Goal: Task Accomplishment & Management: Use online tool/utility

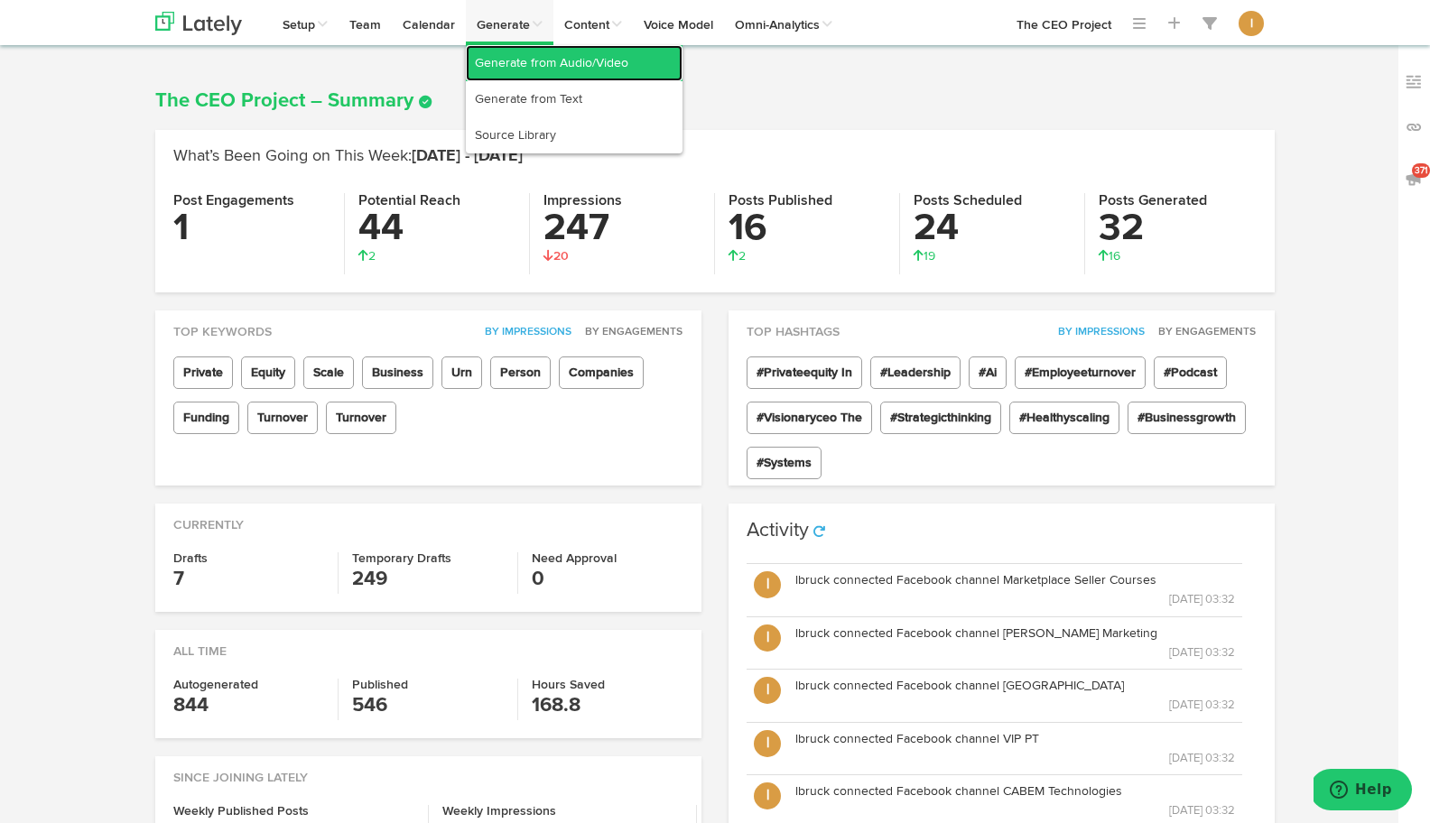
click at [496, 59] on link "Generate from Audio/Video" at bounding box center [574, 63] width 217 height 36
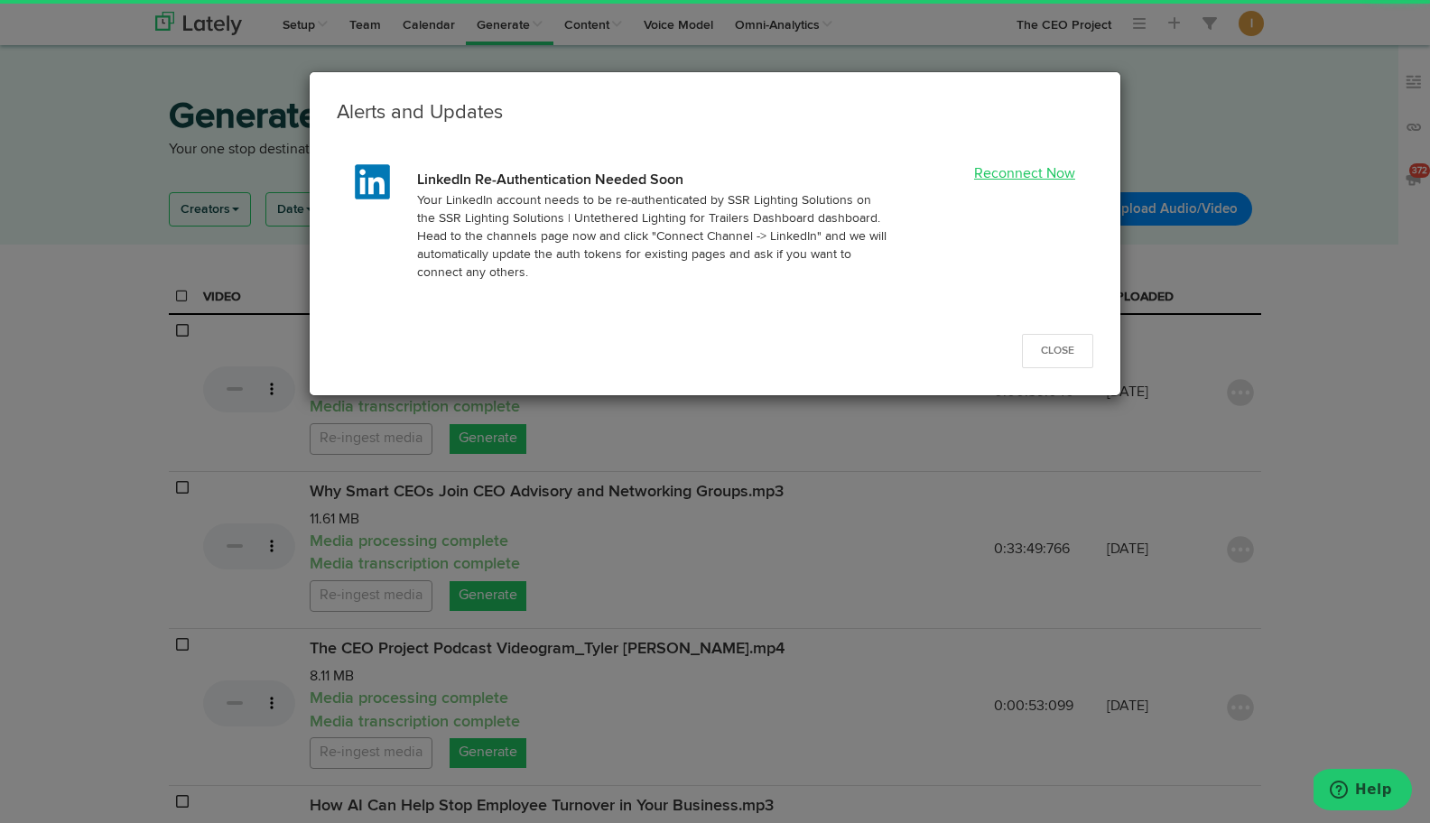
click at [1039, 172] on link "Reconnect Now" at bounding box center [1024, 174] width 101 height 14
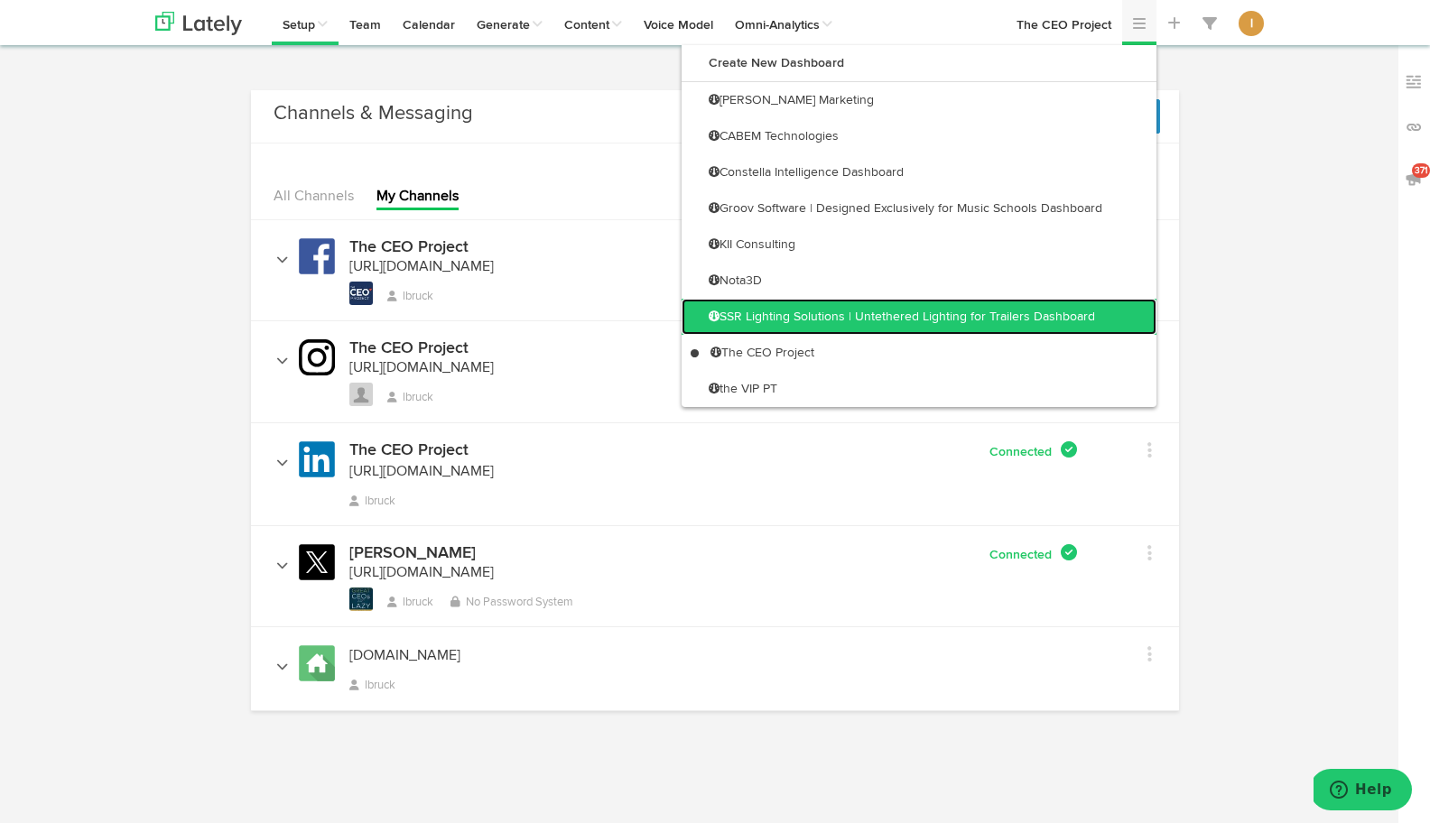
click at [1037, 318] on link "SSR Lighting Solutions | Untethered Lighting for Trailers Dashboard" at bounding box center [919, 317] width 475 height 36
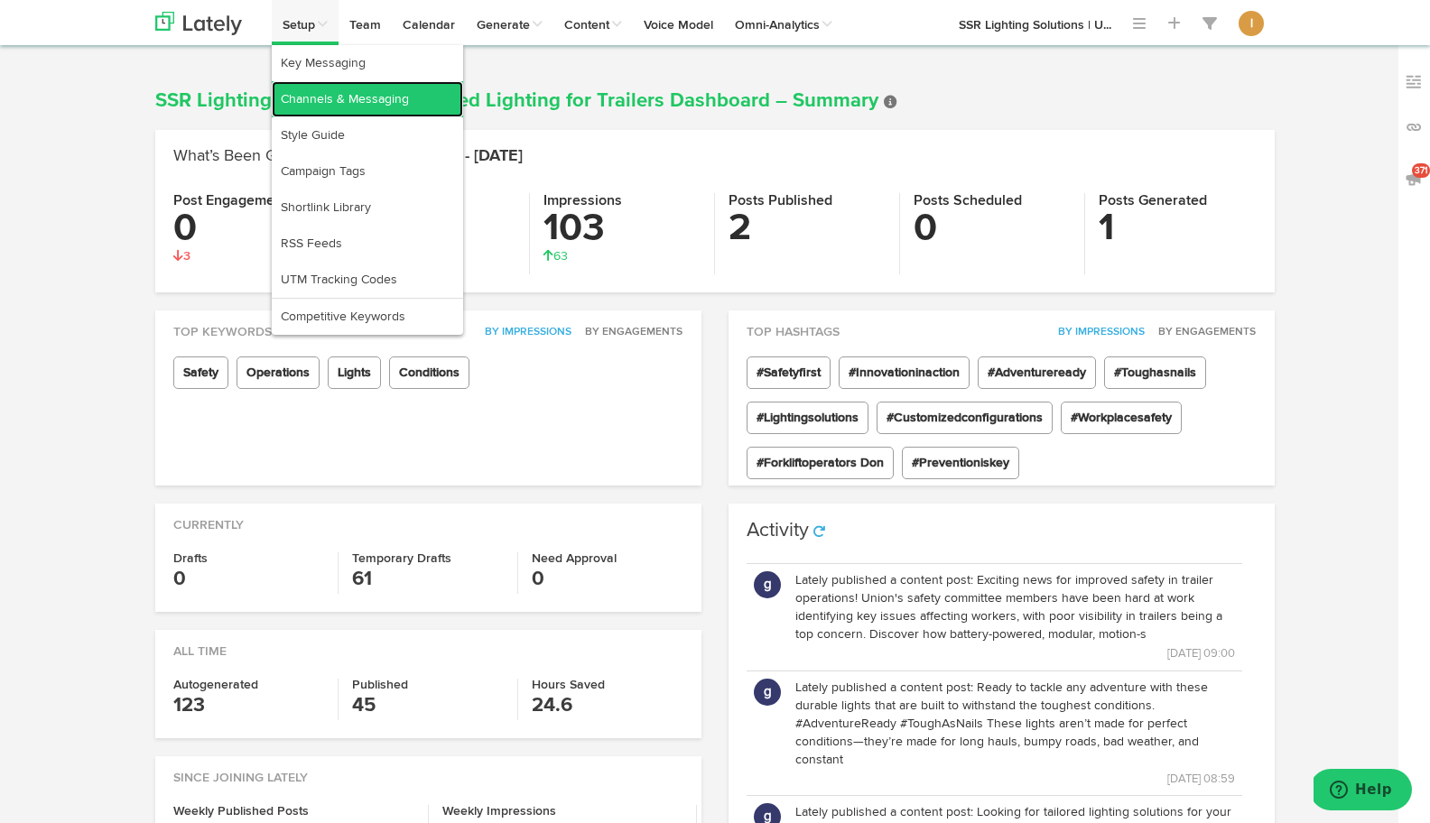
click at [305, 99] on link "Channels & Messaging" at bounding box center [367, 99] width 191 height 36
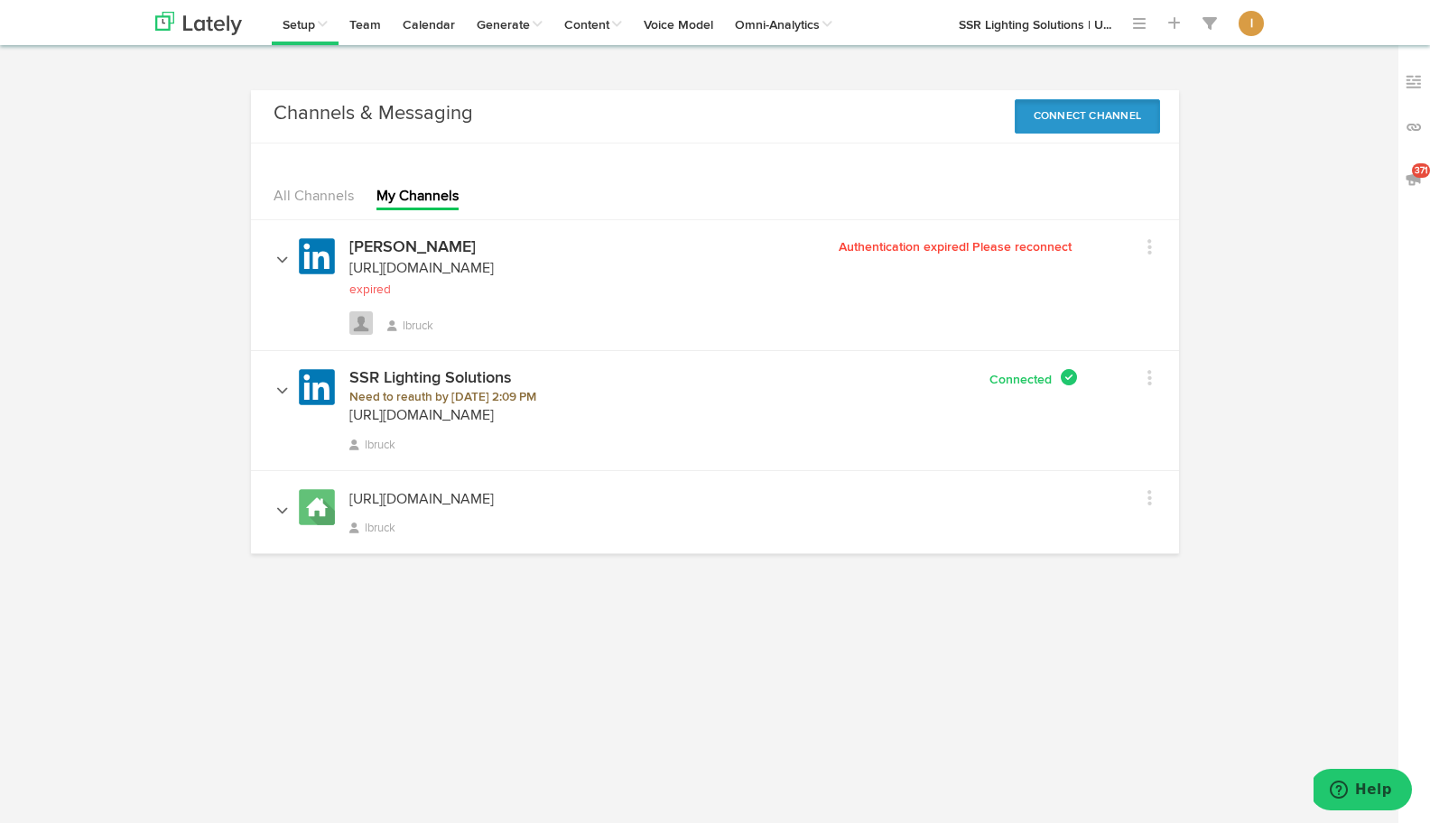
click at [1125, 117] on button "Connect Channel" at bounding box center [1088, 116] width 146 height 34
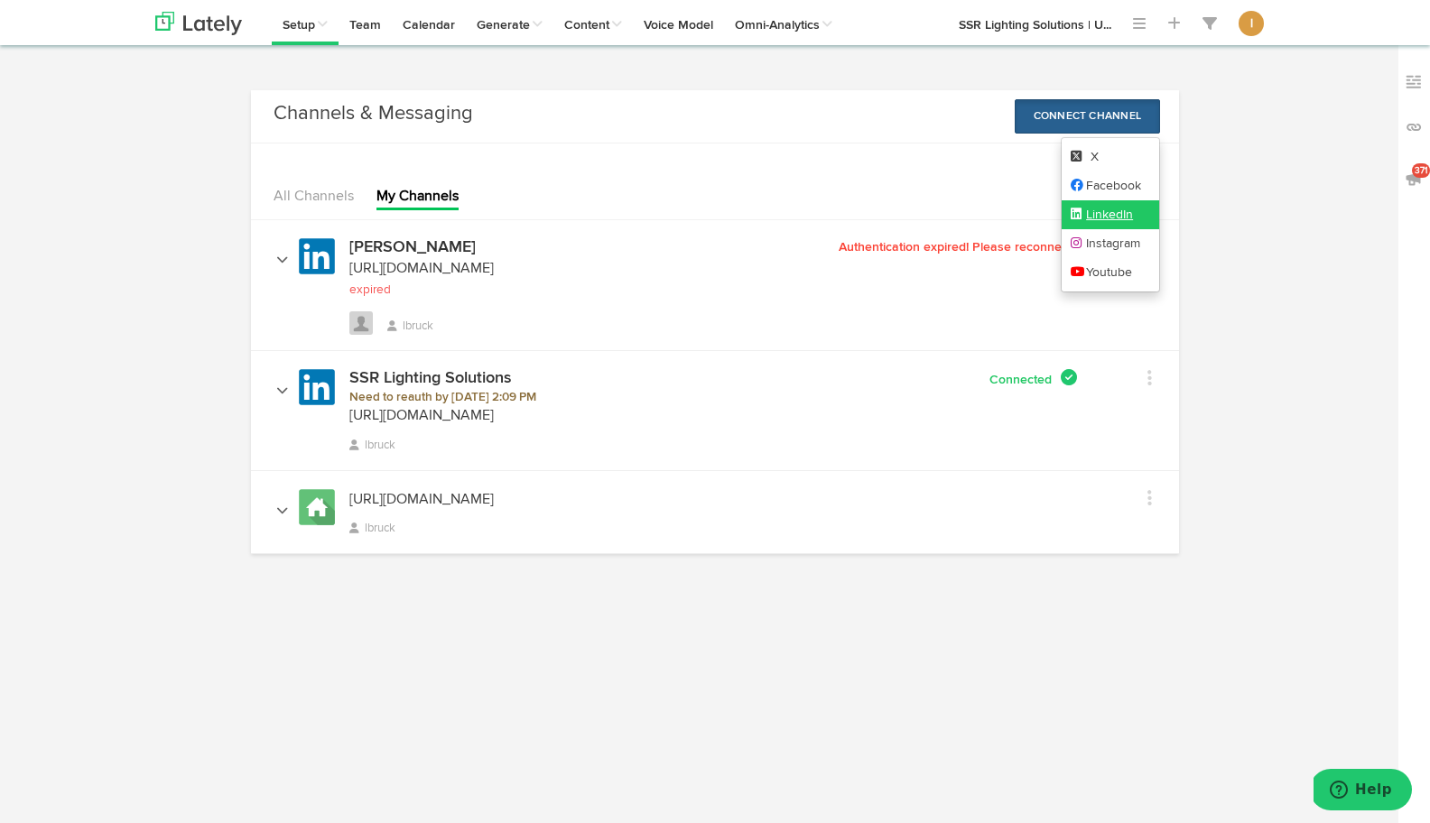
click at [1111, 213] on link "LinkedIn" at bounding box center [1111, 214] width 98 height 29
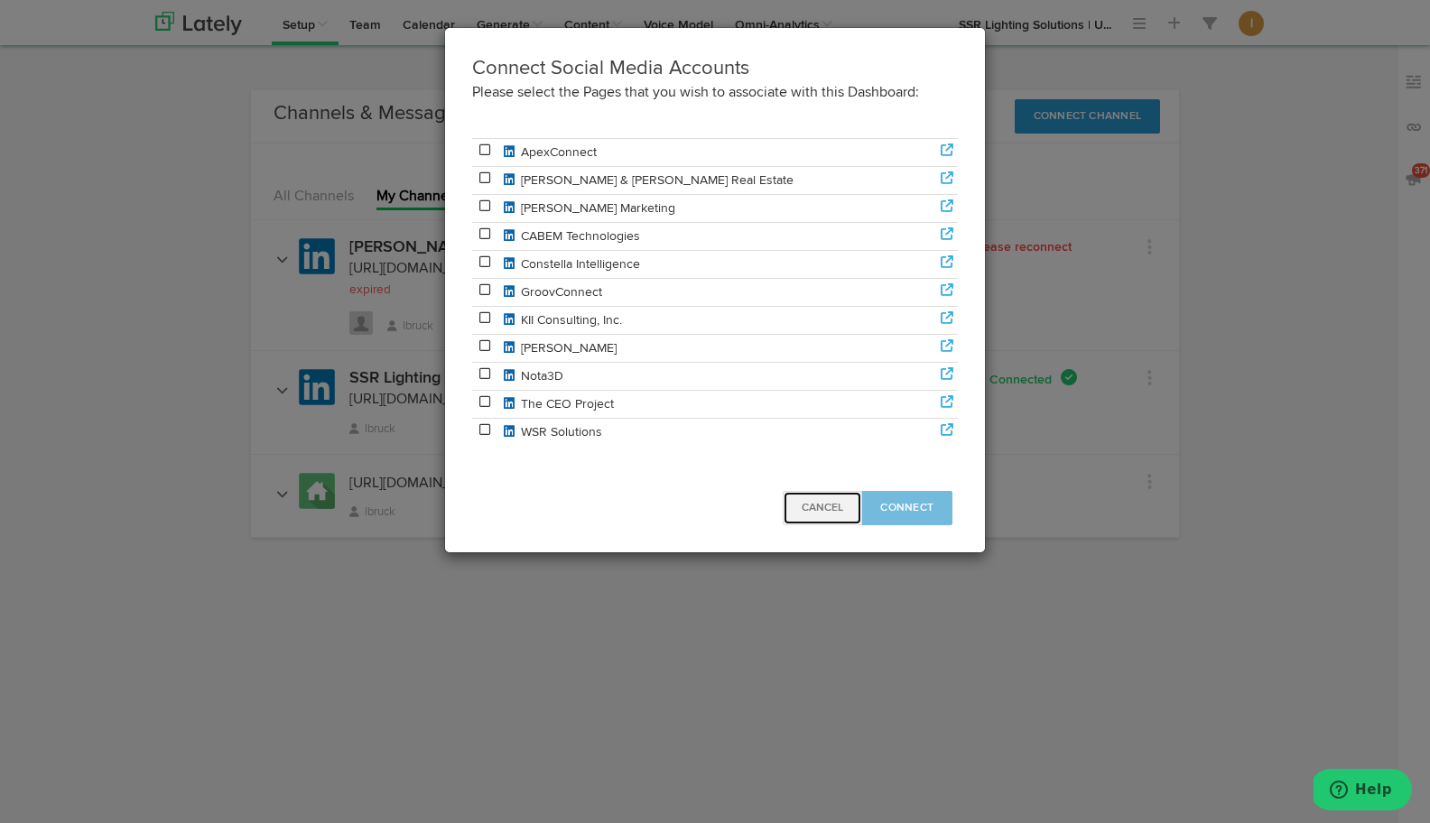
click at [818, 514] on span "Cancel" at bounding box center [823, 508] width 42 height 11
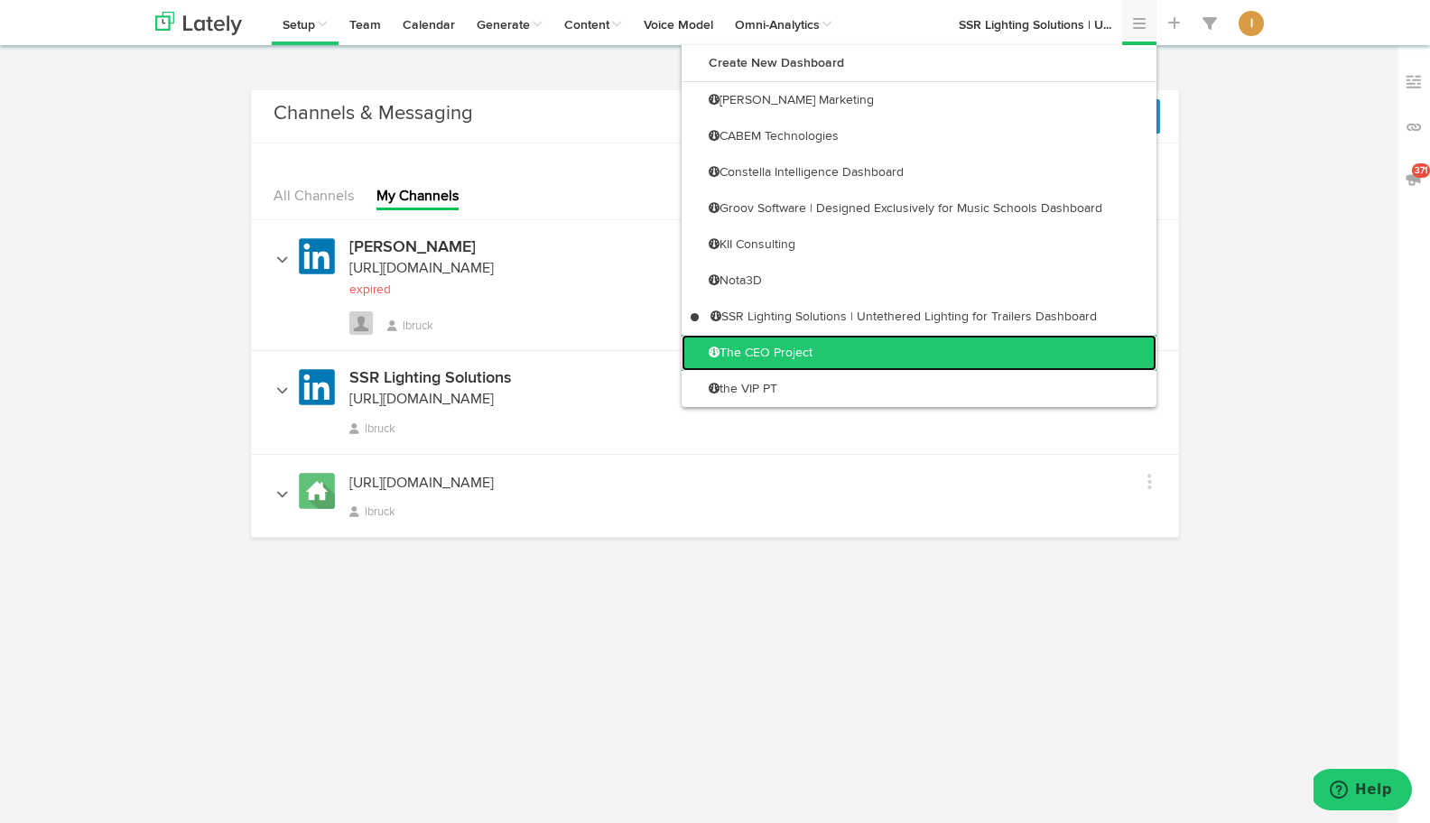
click at [1024, 351] on link "The CEO Project" at bounding box center [919, 353] width 475 height 36
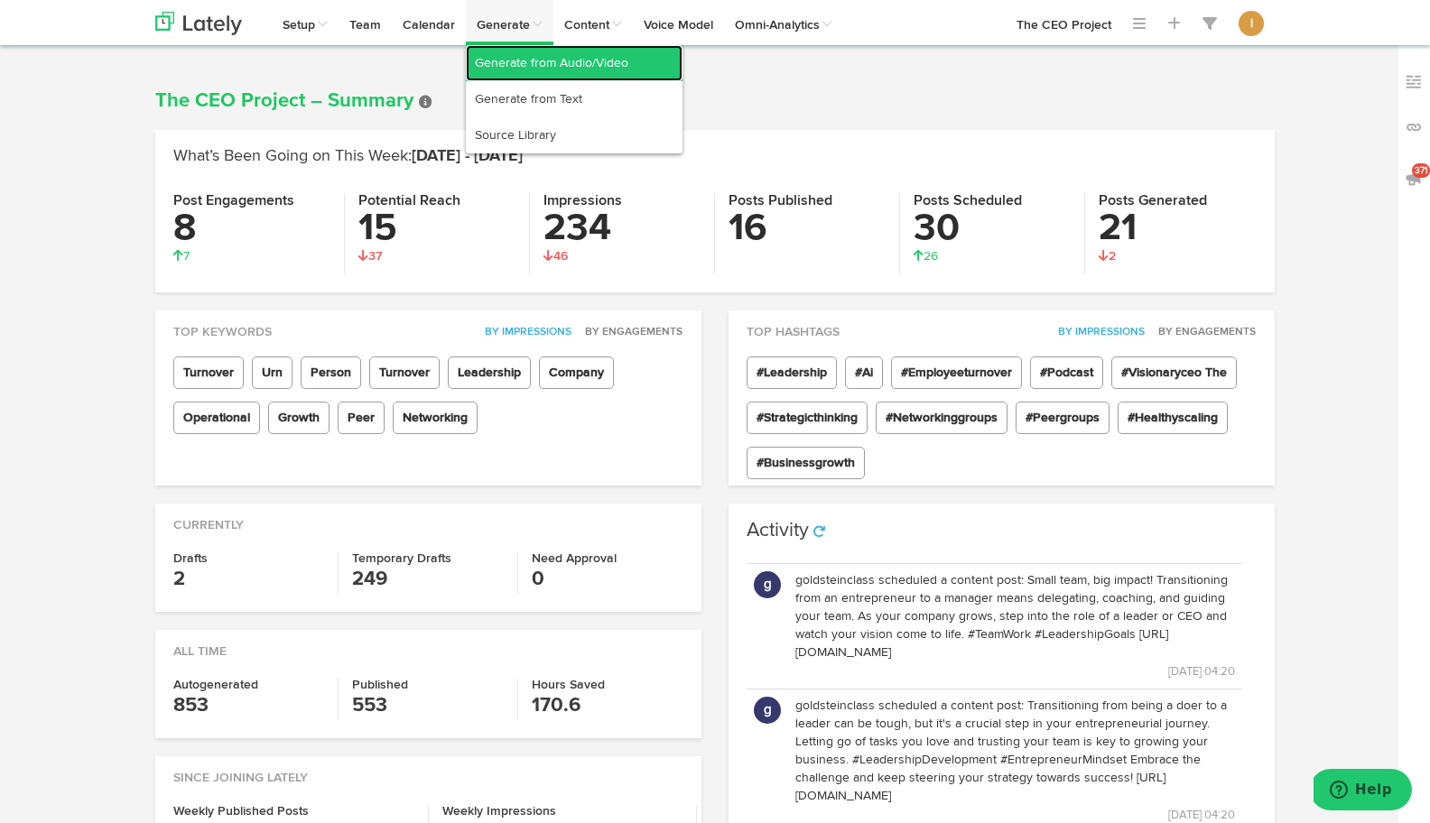
click at [509, 74] on link "Generate from Audio/Video" at bounding box center [574, 63] width 217 height 36
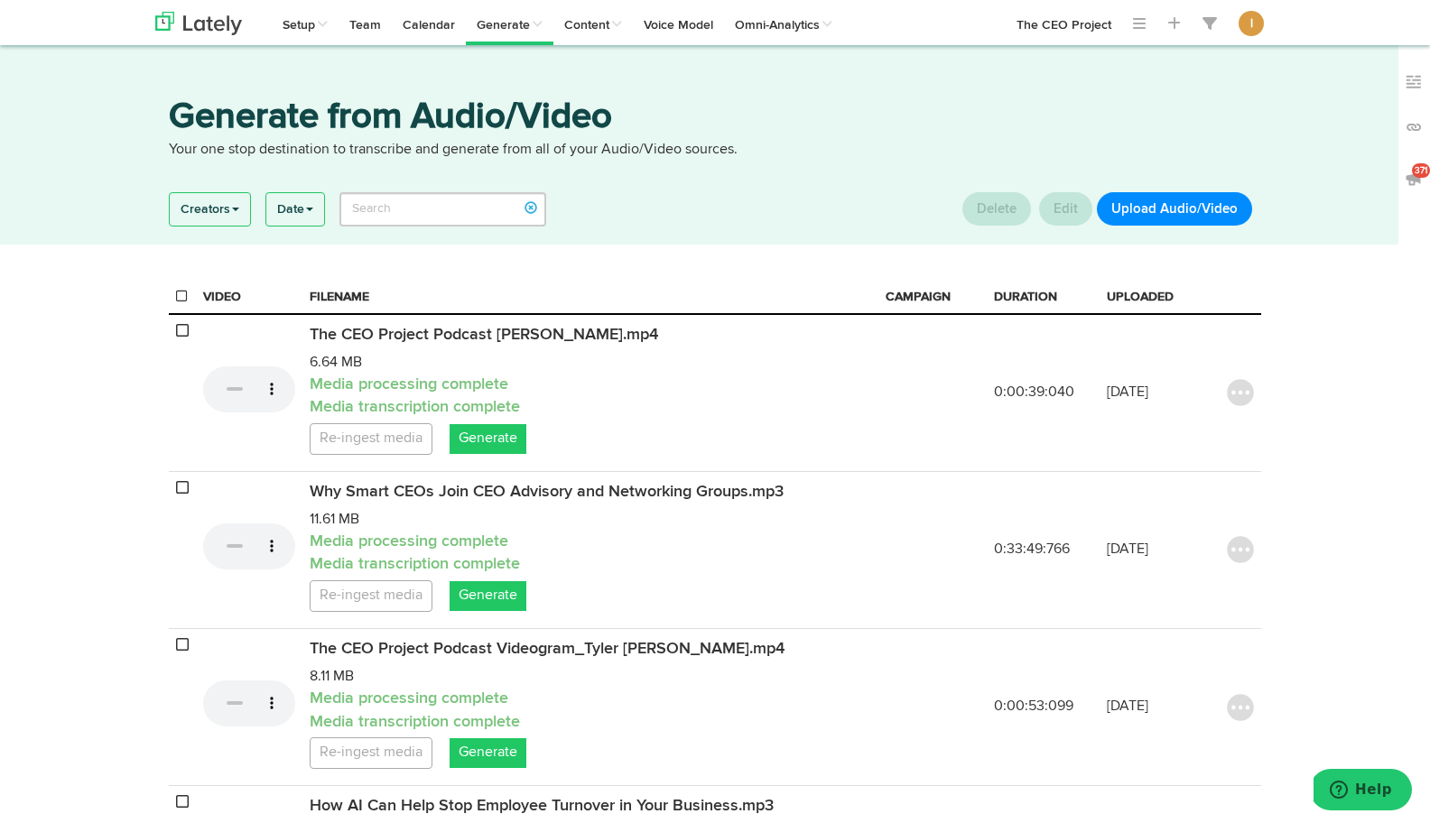
click at [1146, 203] on button "Upload Audio/Video" at bounding box center [1174, 208] width 155 height 33
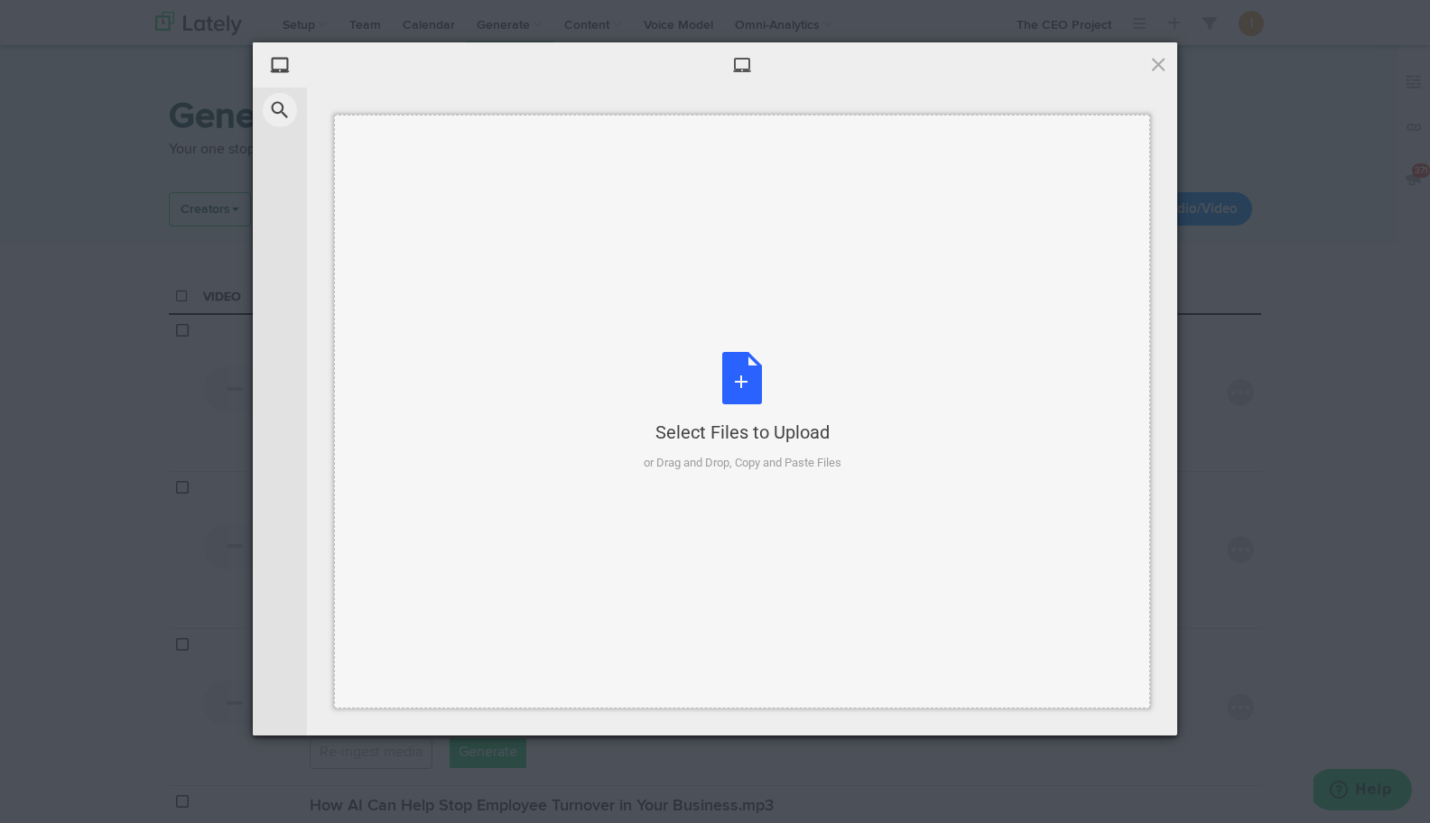
click at [743, 400] on div "Select Files to Upload or Drag and Drop, Copy and Paste Files" at bounding box center [743, 412] width 198 height 120
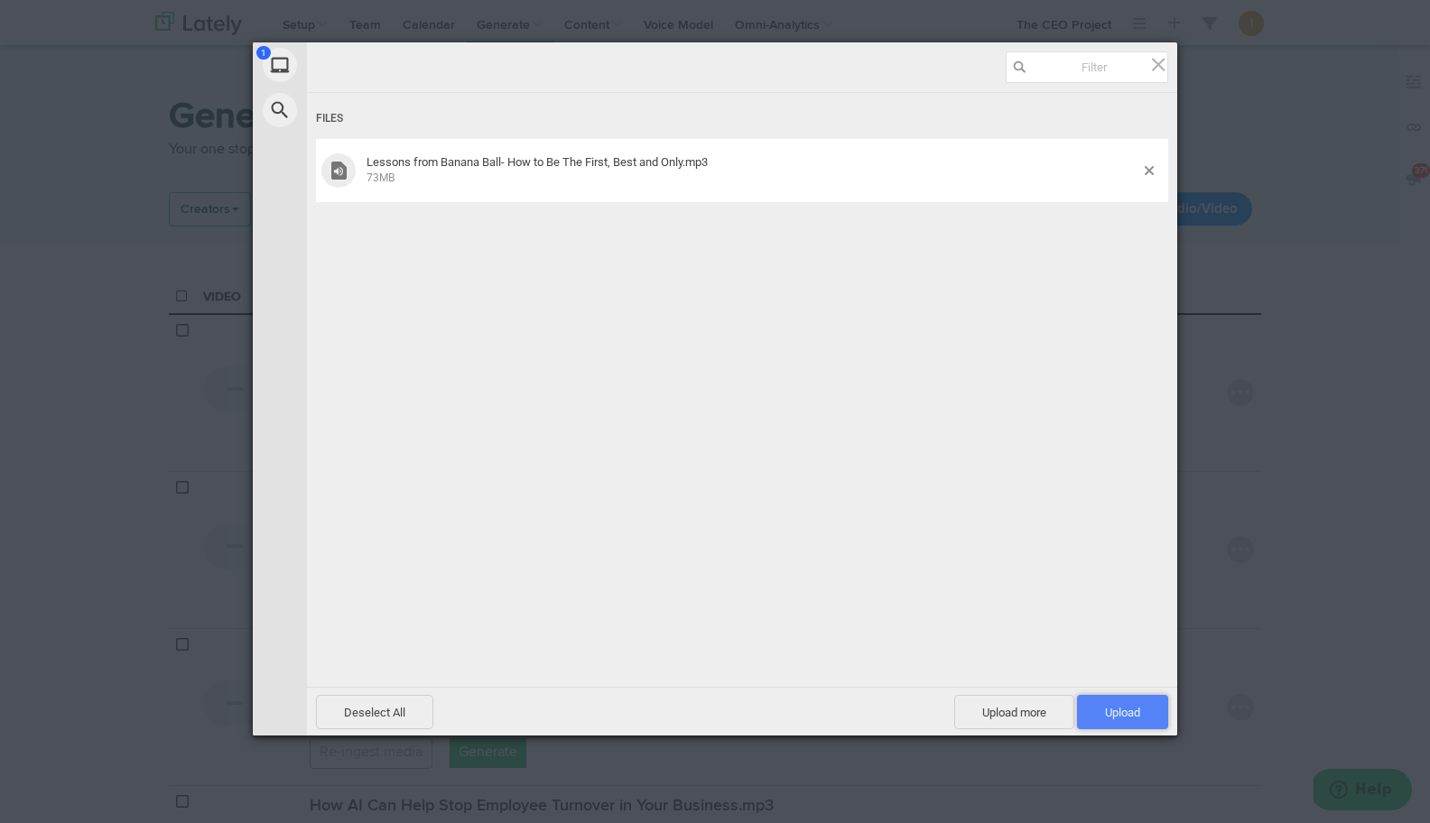
click at [1128, 713] on span "Upload 1" at bounding box center [1122, 713] width 35 height 14
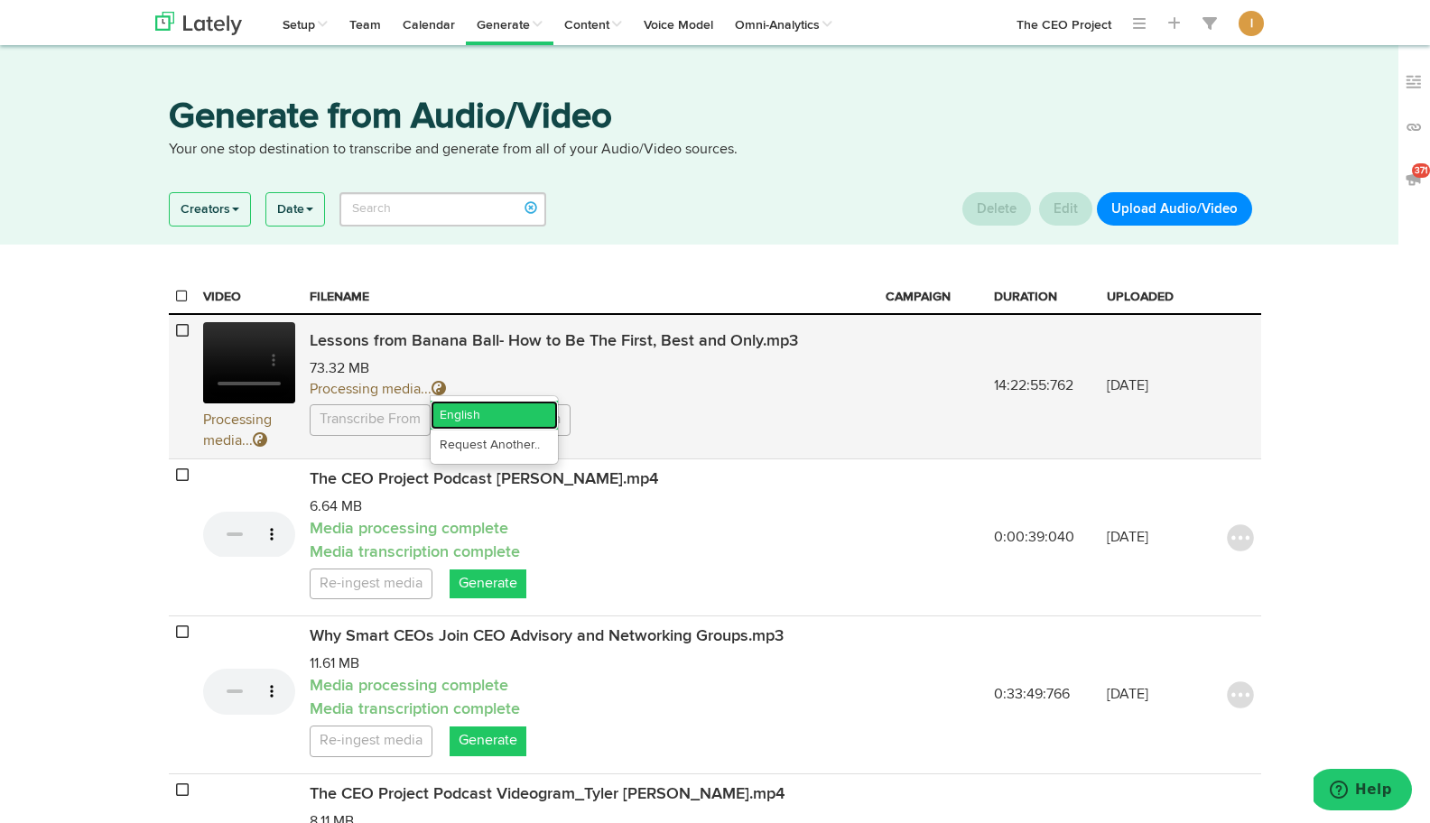
click at [462, 416] on link "English" at bounding box center [494, 415] width 127 height 29
